Goal: Find contact information: Find contact information

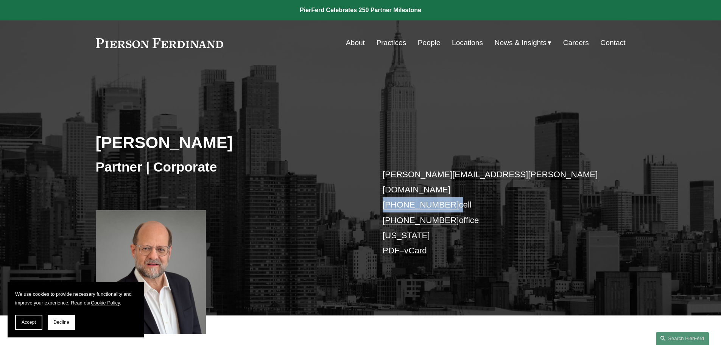
drag, startPoint x: 377, startPoint y: 190, endPoint x: 450, endPoint y: 190, distance: 72.7
click at [450, 190] on div "[PERSON_NAME] Partner | Corporate [PERSON_NAME][EMAIL_ADDRESS][PERSON_NAME][DOM…" at bounding box center [360, 201] width 721 height 228
copy p "[PHONE_NUMBER]"
click at [352, 207] on div "[PERSON_NAME] Partner | Corporate [PERSON_NAME][EMAIL_ADDRESS][PERSON_NAME][DOM…" at bounding box center [360, 201] width 721 height 228
drag, startPoint x: 356, startPoint y: 206, endPoint x: 446, endPoint y: 206, distance: 90.1
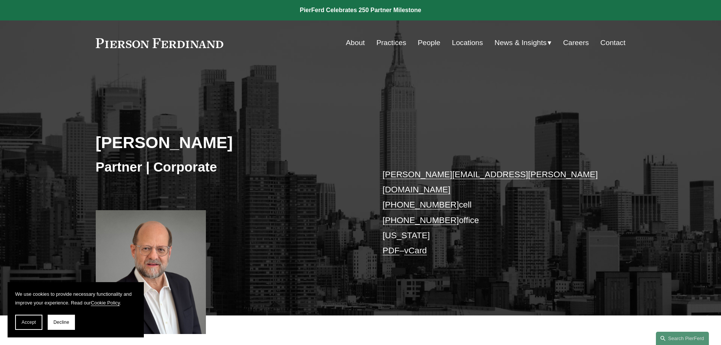
click at [446, 206] on div "[PERSON_NAME] Partner | Corporate [PERSON_NAME][EMAIL_ADDRESS][PERSON_NAME][DOM…" at bounding box center [360, 201] width 721 height 228
copy link "[PHONE_NUMBER]"
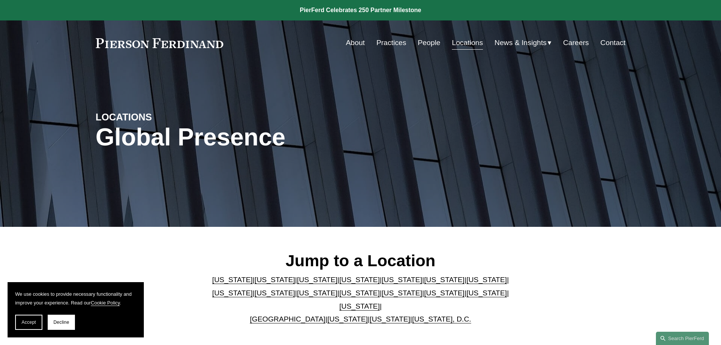
click at [340, 295] on link "[US_STATE]" at bounding box center [360, 293] width 41 height 8
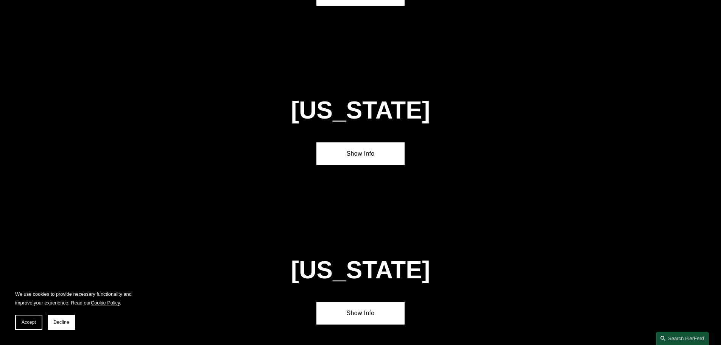
scroll to position [1938, 0]
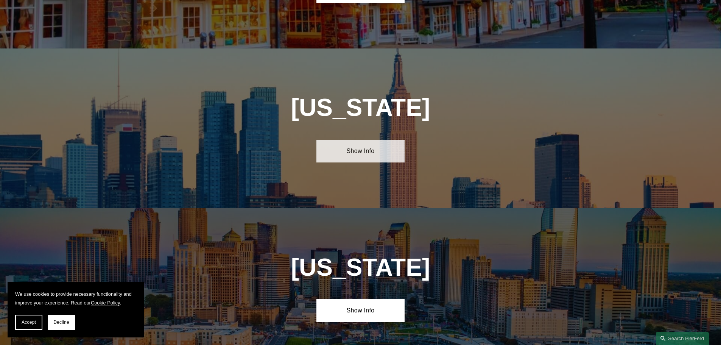
click at [346, 140] on link "Show Info" at bounding box center [360, 151] width 88 height 23
